Goal: Task Accomplishment & Management: Complete application form

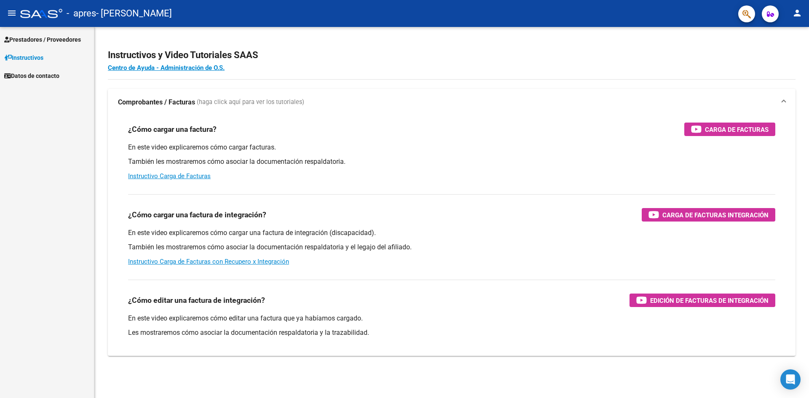
click at [62, 39] on span "Prestadores / Proveedores" at bounding box center [42, 39] width 77 height 9
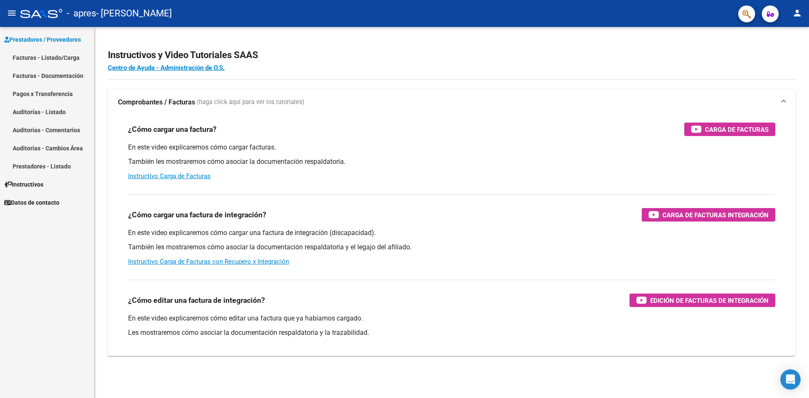
click at [62, 56] on link "Facturas - Listado/Carga" at bounding box center [47, 57] width 94 height 18
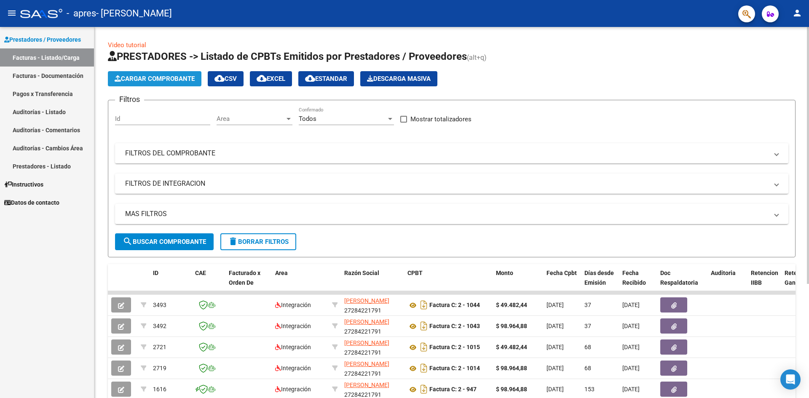
click at [178, 77] on span "Cargar Comprobante" at bounding box center [155, 79] width 80 height 8
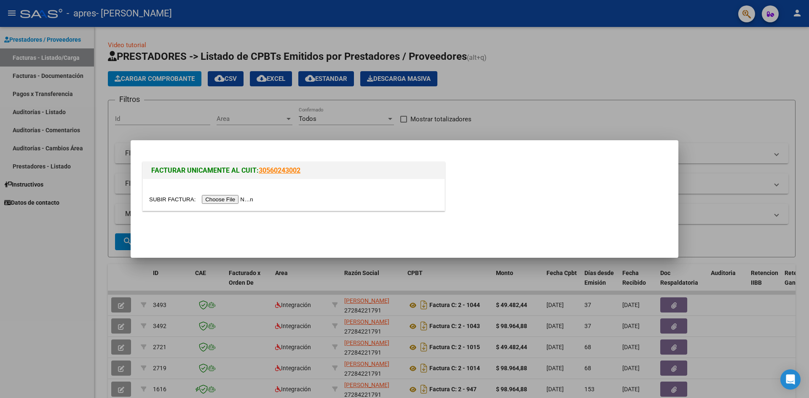
click at [249, 196] on input "file" at bounding box center [202, 199] width 107 height 9
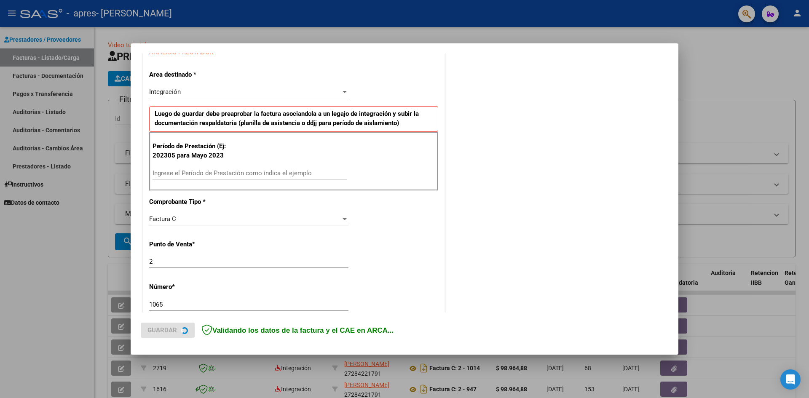
scroll to position [169, 0]
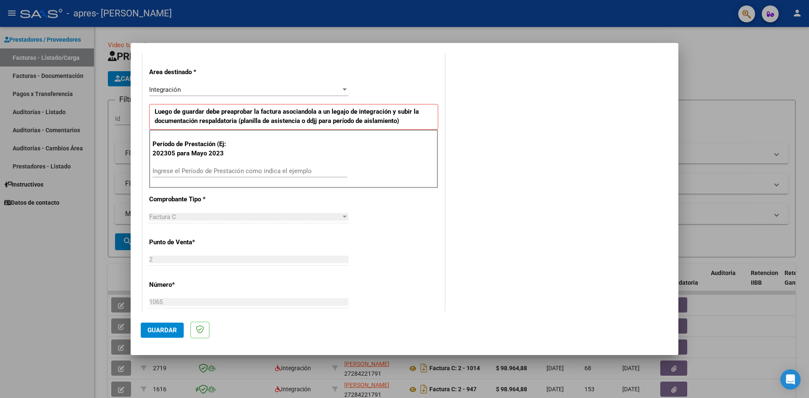
click at [209, 171] on input "Ingrese el Período de Prestación como indica el ejemplo" at bounding box center [250, 171] width 195 height 8
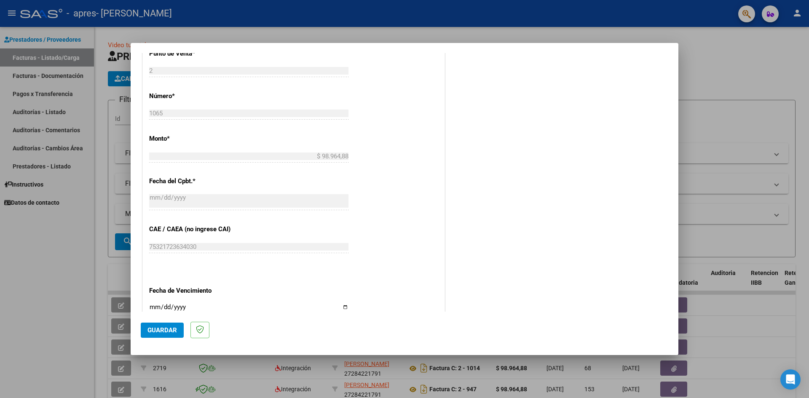
scroll to position [379, 0]
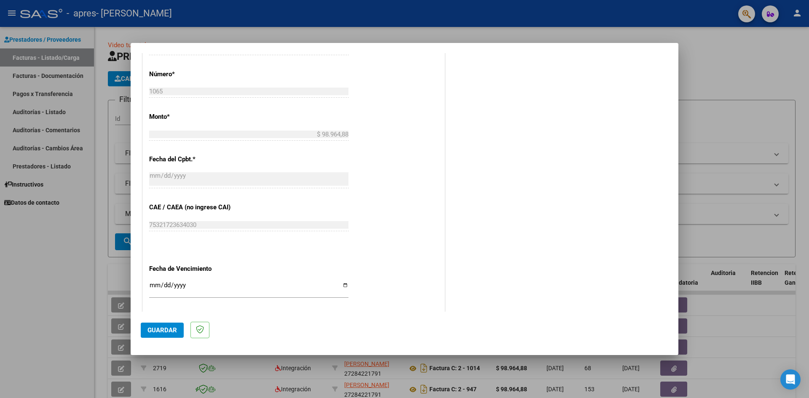
type input "202507"
click at [344, 284] on input "Ingresar la fecha" at bounding box center [248, 288] width 199 height 13
type input "[DATE]"
click at [156, 329] on span "Guardar" at bounding box center [163, 331] width 30 height 8
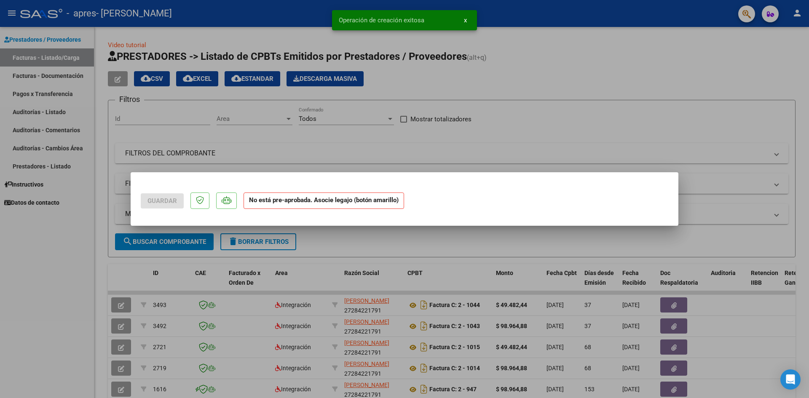
scroll to position [0, 0]
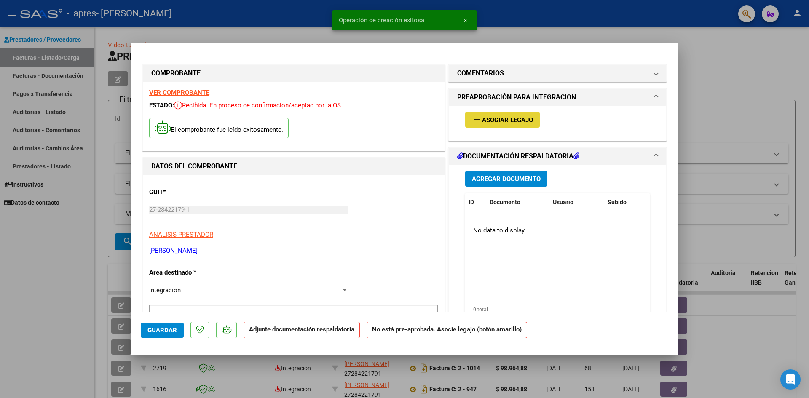
click at [529, 118] on span "Asociar Legajo" at bounding box center [507, 120] width 51 height 8
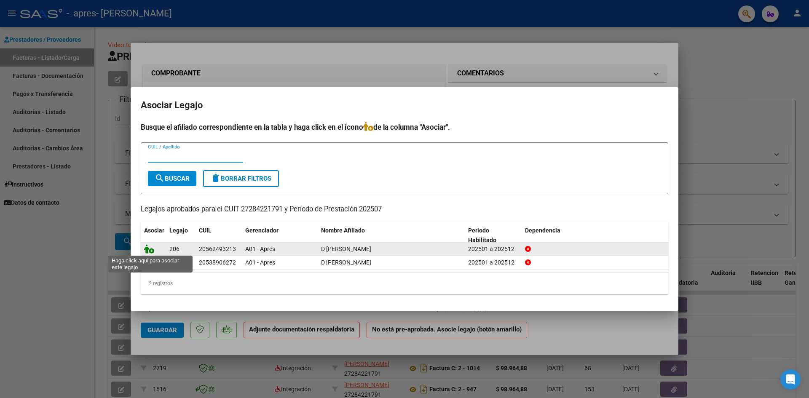
click at [150, 249] on icon at bounding box center [149, 248] width 10 height 9
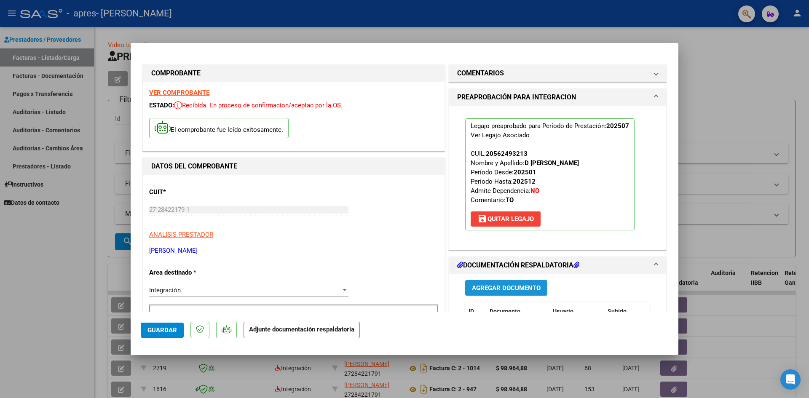
click at [500, 283] on button "Agregar Documento" at bounding box center [506, 288] width 82 height 16
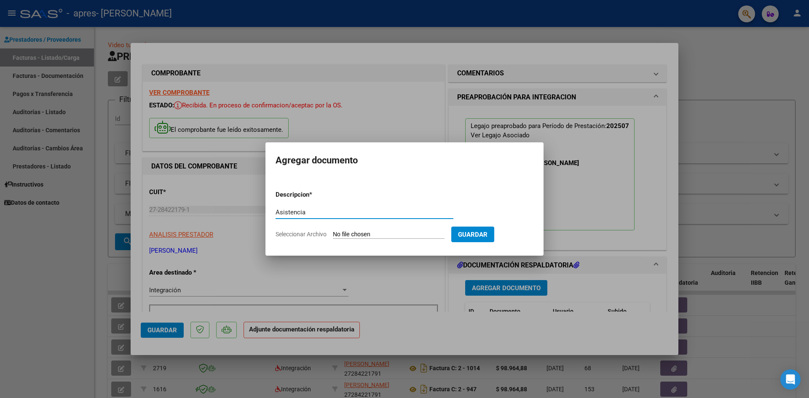
type input "Asistencia"
click at [375, 233] on input "Seleccionar Archivo" at bounding box center [389, 235] width 112 height 8
click at [375, 234] on input "Seleccionar Archivo" at bounding box center [389, 235] width 112 height 8
type input "C:\fakepath\Asistencia [PERSON_NAME].pdf"
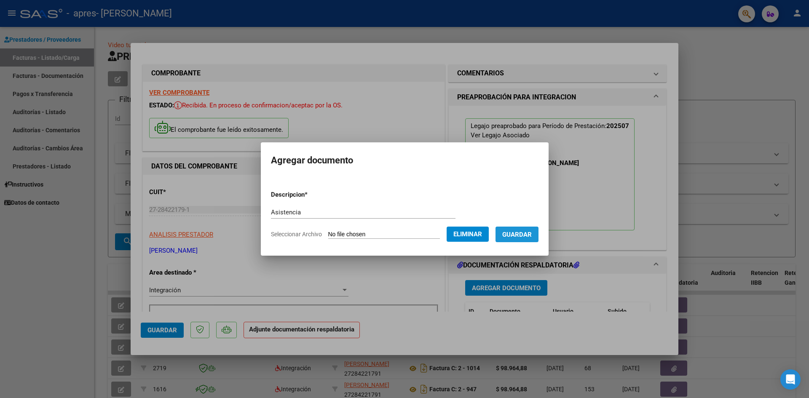
click at [531, 231] on span "Guardar" at bounding box center [517, 235] width 30 height 8
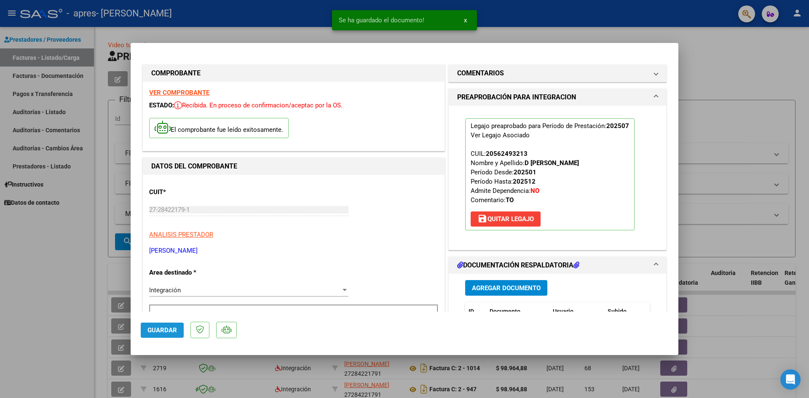
click at [150, 327] on span "Guardar" at bounding box center [163, 331] width 30 height 8
click at [43, 268] on div at bounding box center [404, 199] width 809 height 398
type input "$ 0,00"
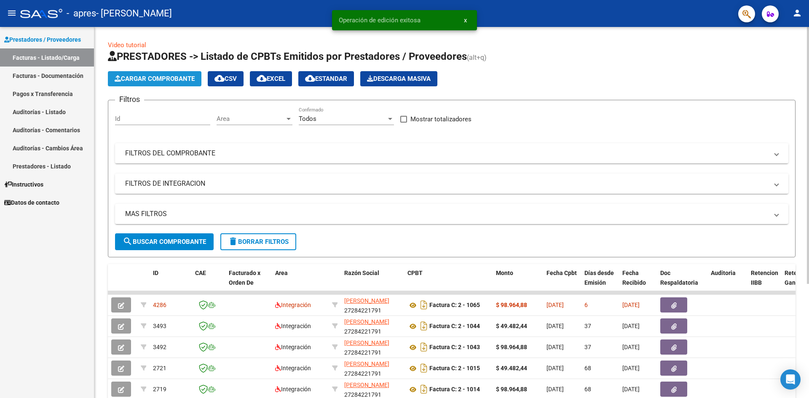
click at [157, 75] on span "Cargar Comprobante" at bounding box center [155, 79] width 80 height 8
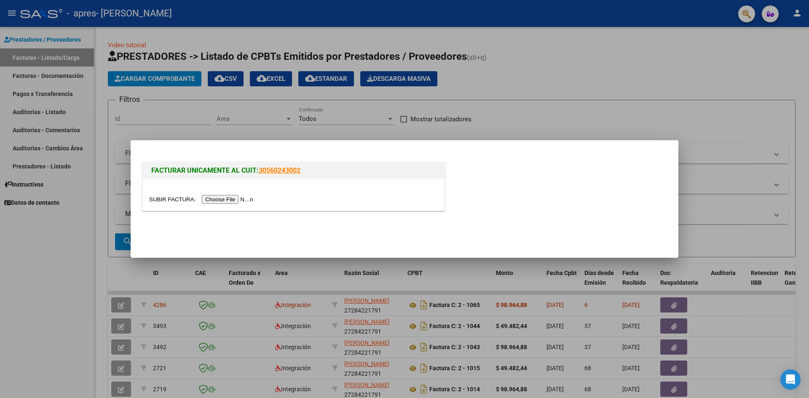
click at [226, 200] on input "file" at bounding box center [202, 199] width 107 height 9
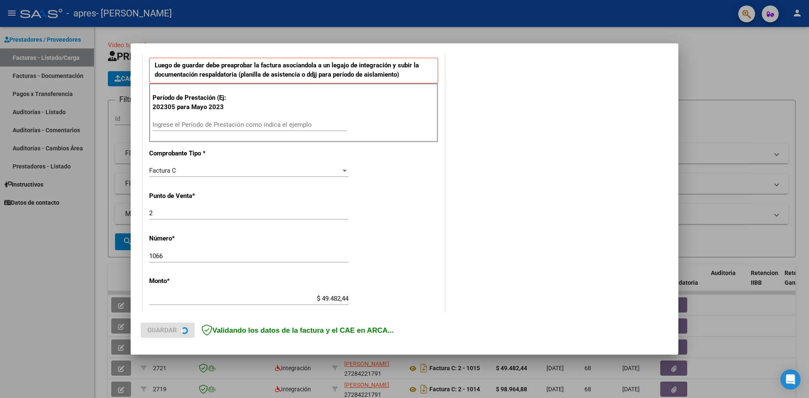
scroll to position [253, 0]
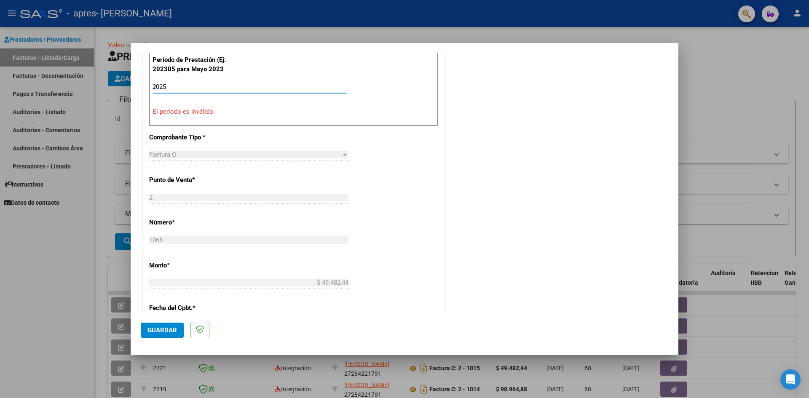
click at [195, 85] on input "2025" at bounding box center [250, 87] width 195 height 8
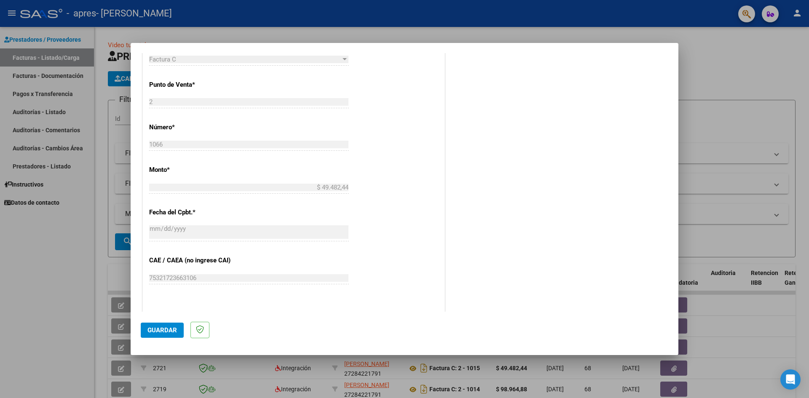
scroll to position [467, 0]
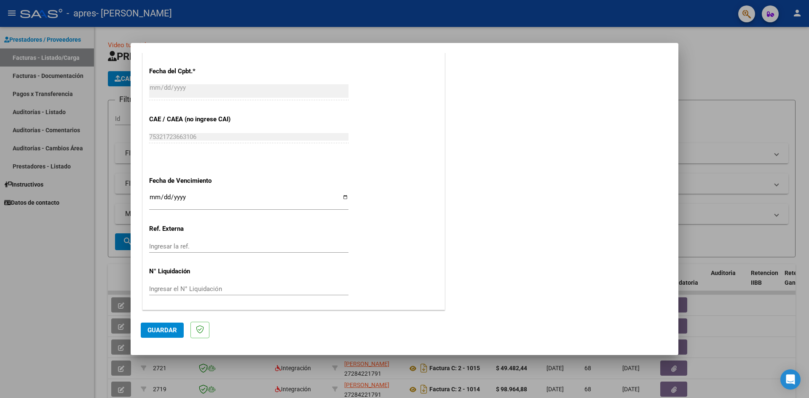
type input "202507"
click at [342, 198] on input "Ingresar la fecha" at bounding box center [248, 200] width 199 height 13
type input "[DATE]"
click at [157, 329] on span "Guardar" at bounding box center [163, 331] width 30 height 8
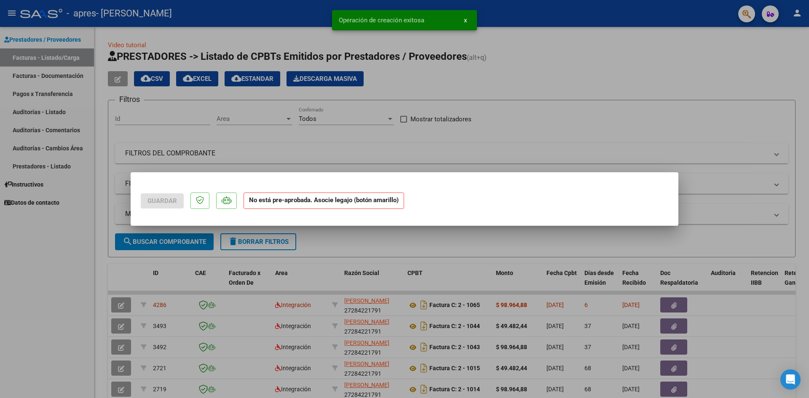
scroll to position [0, 0]
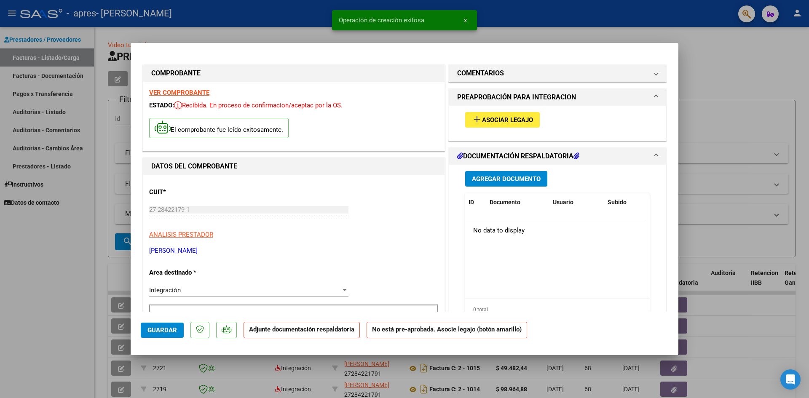
click at [478, 118] on mat-icon "add" at bounding box center [477, 119] width 10 height 10
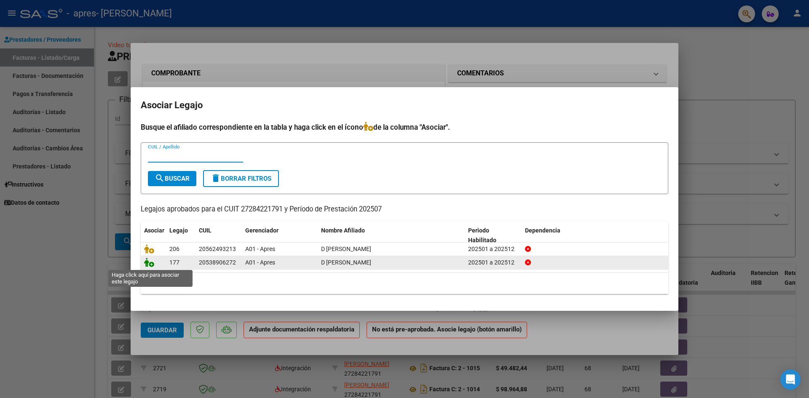
click at [150, 264] on icon at bounding box center [149, 262] width 10 height 9
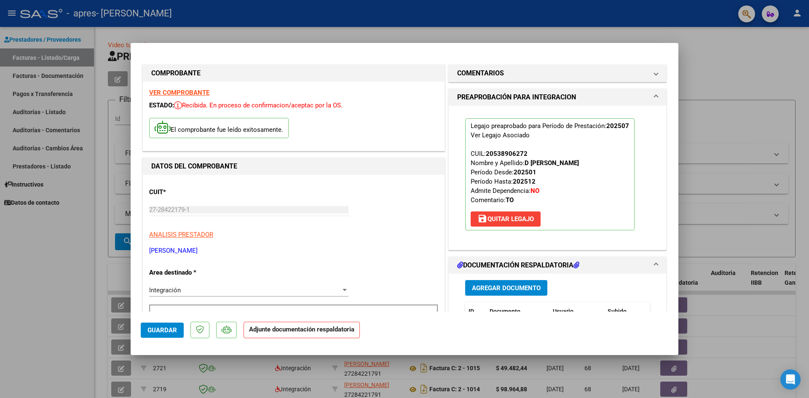
click at [521, 292] on button "Agregar Documento" at bounding box center [506, 288] width 82 height 16
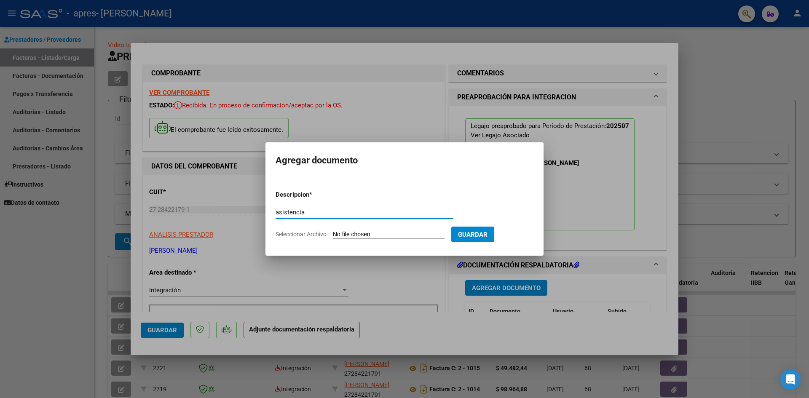
type input "asistencia"
click at [346, 236] on input "Seleccionar Archivo" at bounding box center [389, 235] width 112 height 8
type input "C:\fakepath\FC 1066 [PERSON_NAME].pdf"
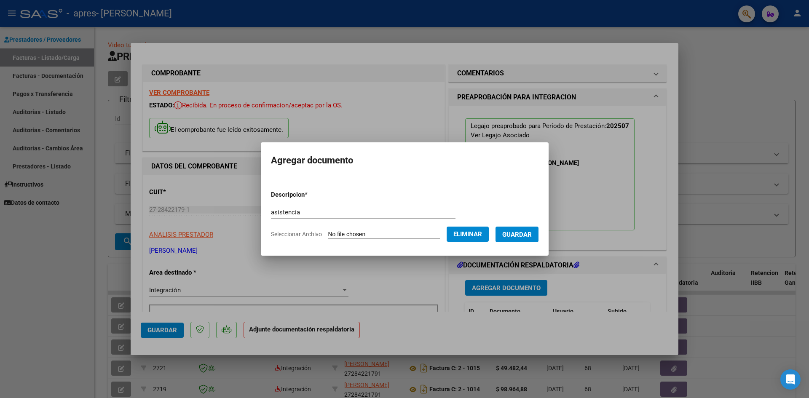
click at [465, 235] on span "Eliminar" at bounding box center [468, 235] width 29 height 8
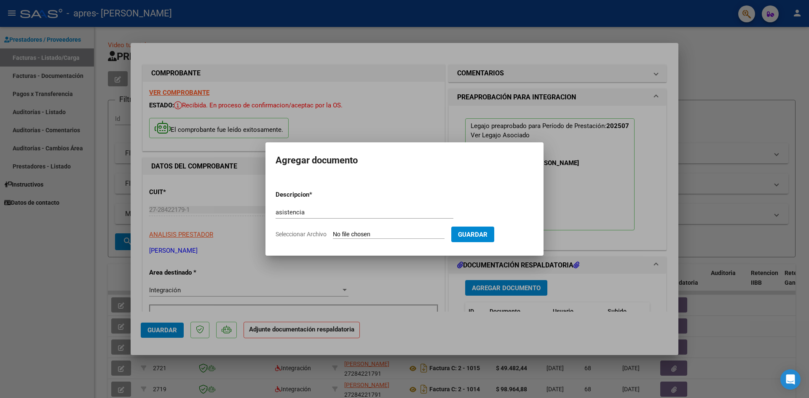
click at [354, 232] on input "Seleccionar Archivo" at bounding box center [389, 235] width 112 height 8
type input "C:\fakepath\Asistencia [PERSON_NAME].pdf"
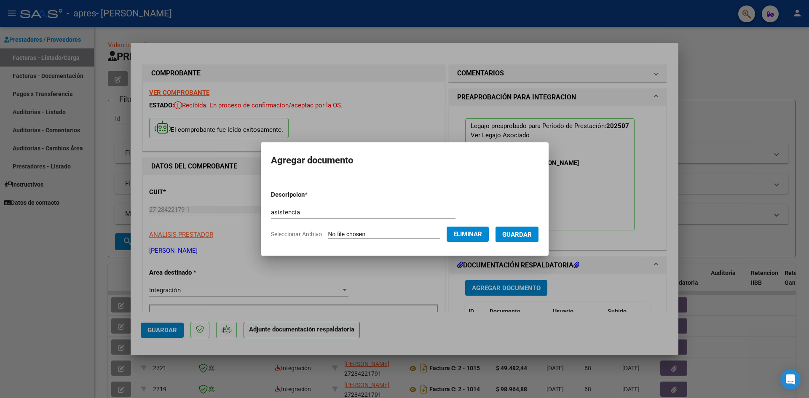
click at [528, 236] on span "Guardar" at bounding box center [517, 235] width 30 height 8
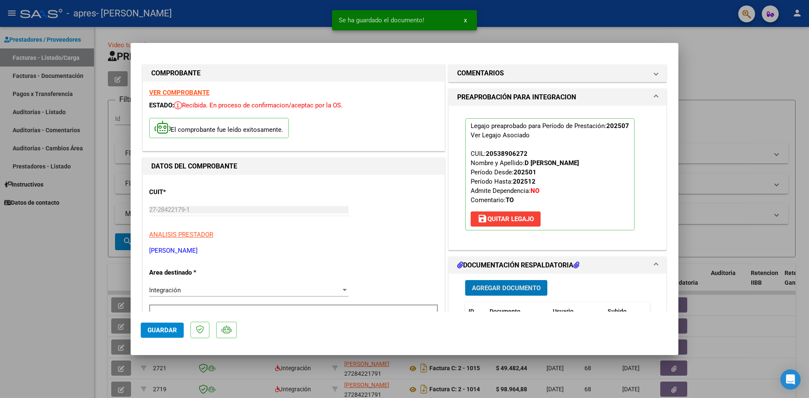
click at [149, 327] on span "Guardar" at bounding box center [163, 331] width 30 height 8
click at [81, 301] on div at bounding box center [404, 199] width 809 height 398
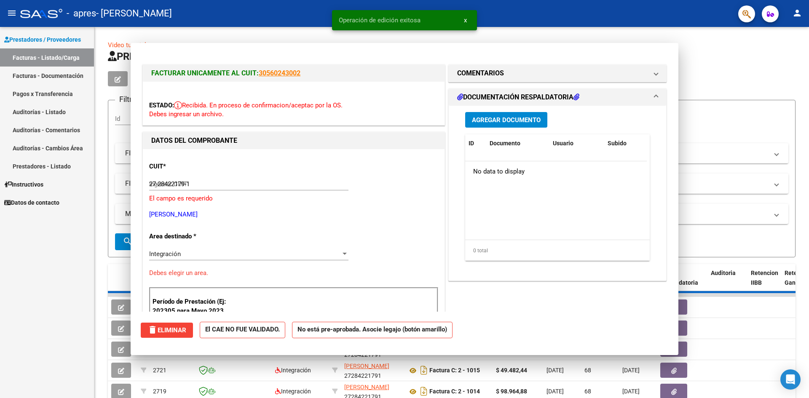
type input "$ 0,00"
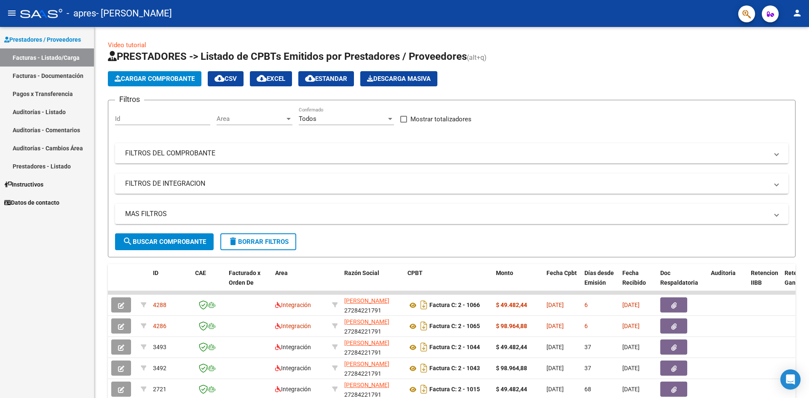
click at [795, 11] on mat-icon "person" at bounding box center [798, 13] width 10 height 10
click at [774, 54] on button "exit_to_app Salir" at bounding box center [780, 56] width 51 height 20
